Goal: Task Accomplishment & Management: Complete application form

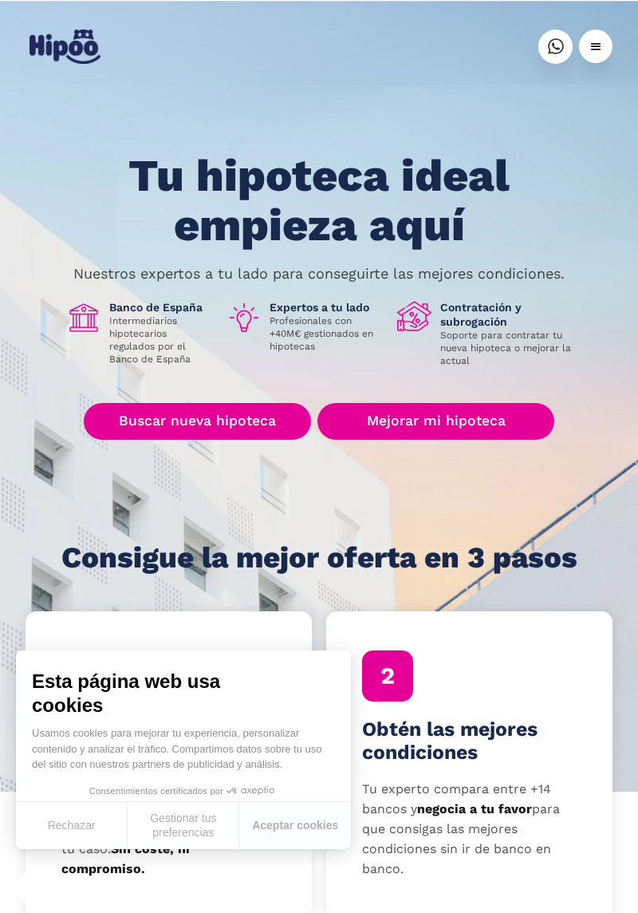
click at [251, 428] on link "Buscar nueva hipoteca" at bounding box center [197, 421] width 227 height 37
click at [474, 412] on link "Mejorar mi hipoteca" at bounding box center [436, 421] width 237 height 37
